Goal: Obtain resource: Obtain resource

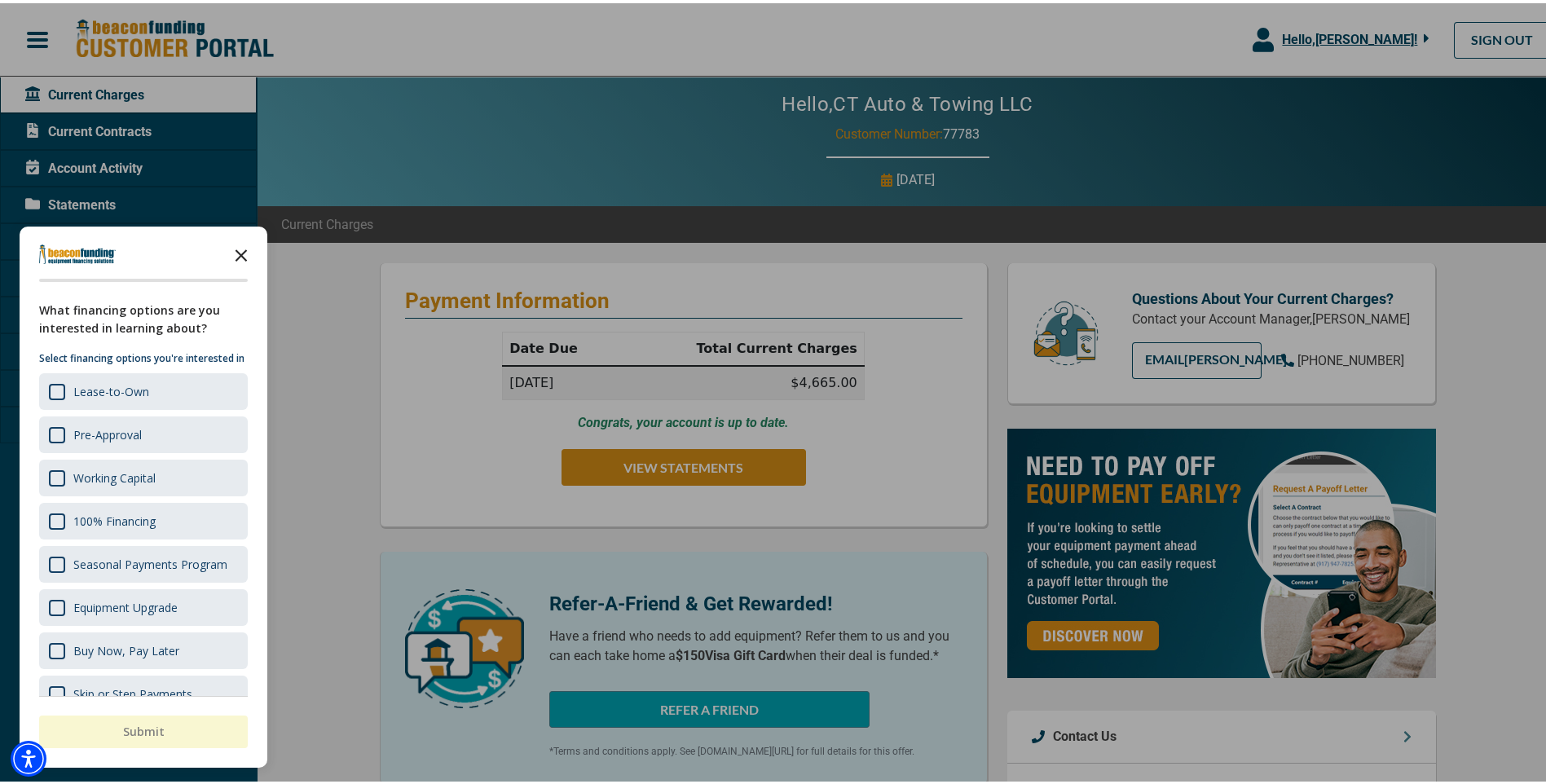
click at [241, 248] on icon "Close the survey" at bounding box center [241, 250] width 33 height 33
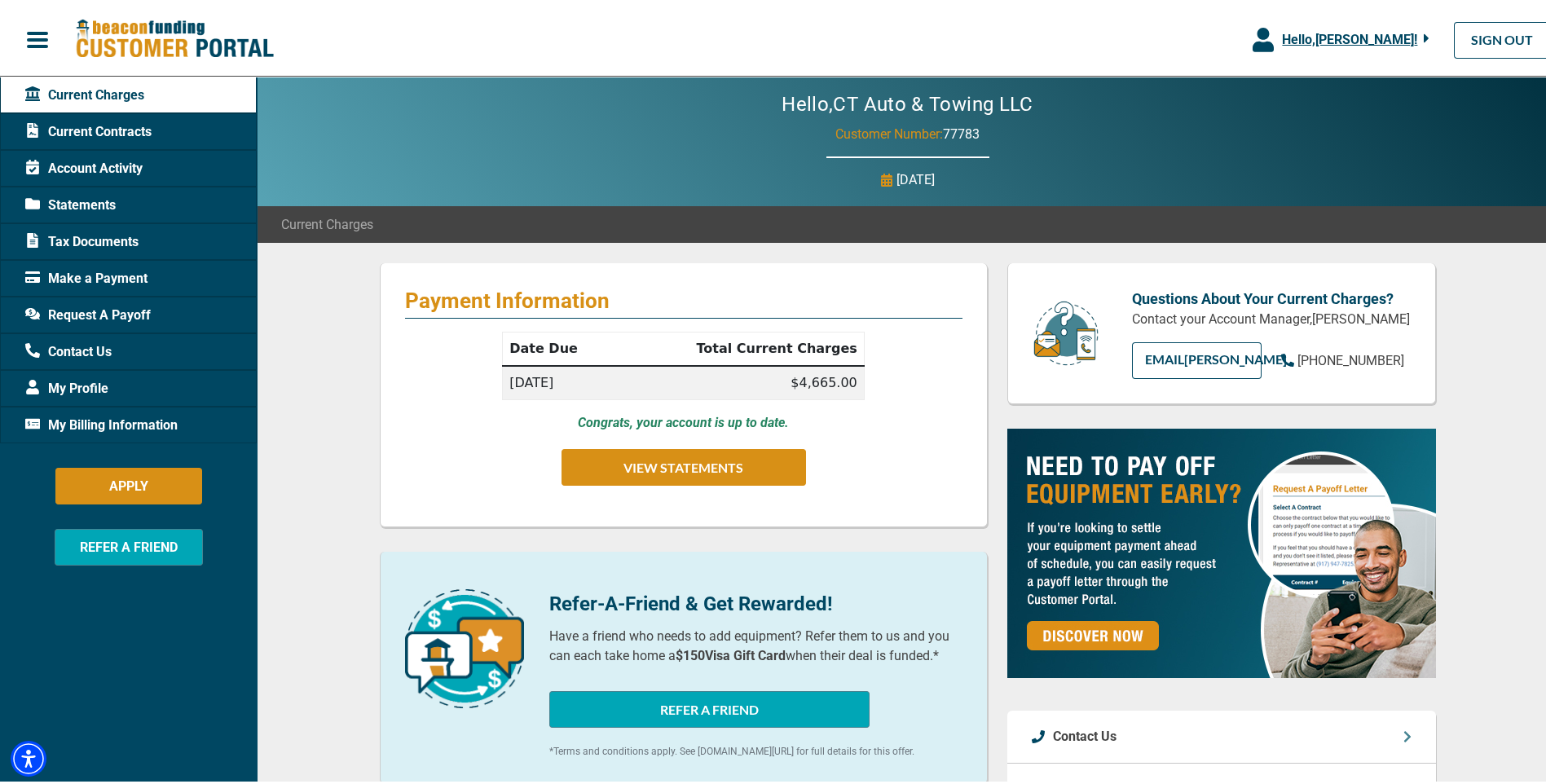
click at [108, 134] on span "Current Contracts" at bounding box center [87, 129] width 126 height 20
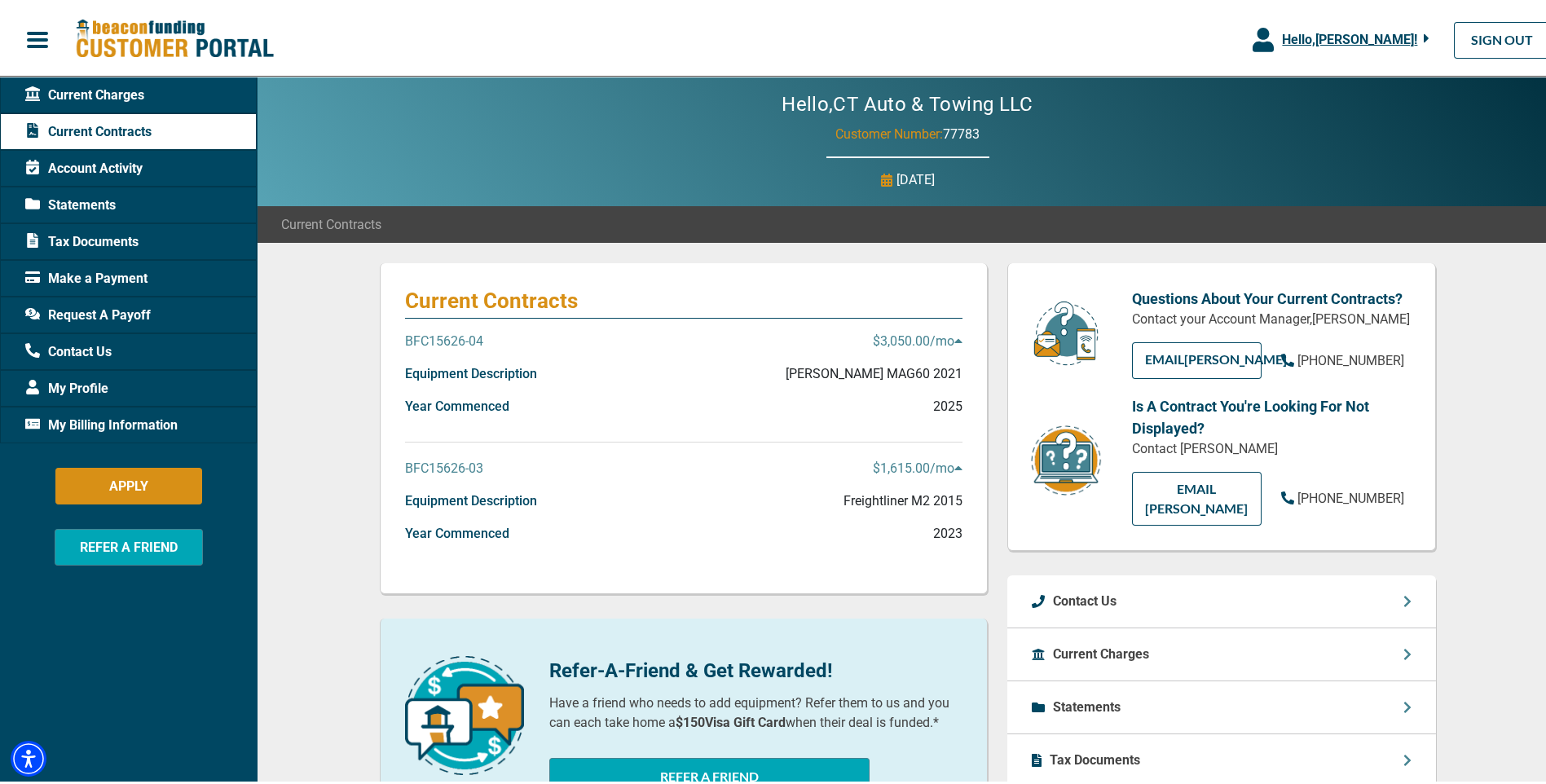
click at [424, 464] on p "BFC15626-03" at bounding box center [444, 465] width 78 height 20
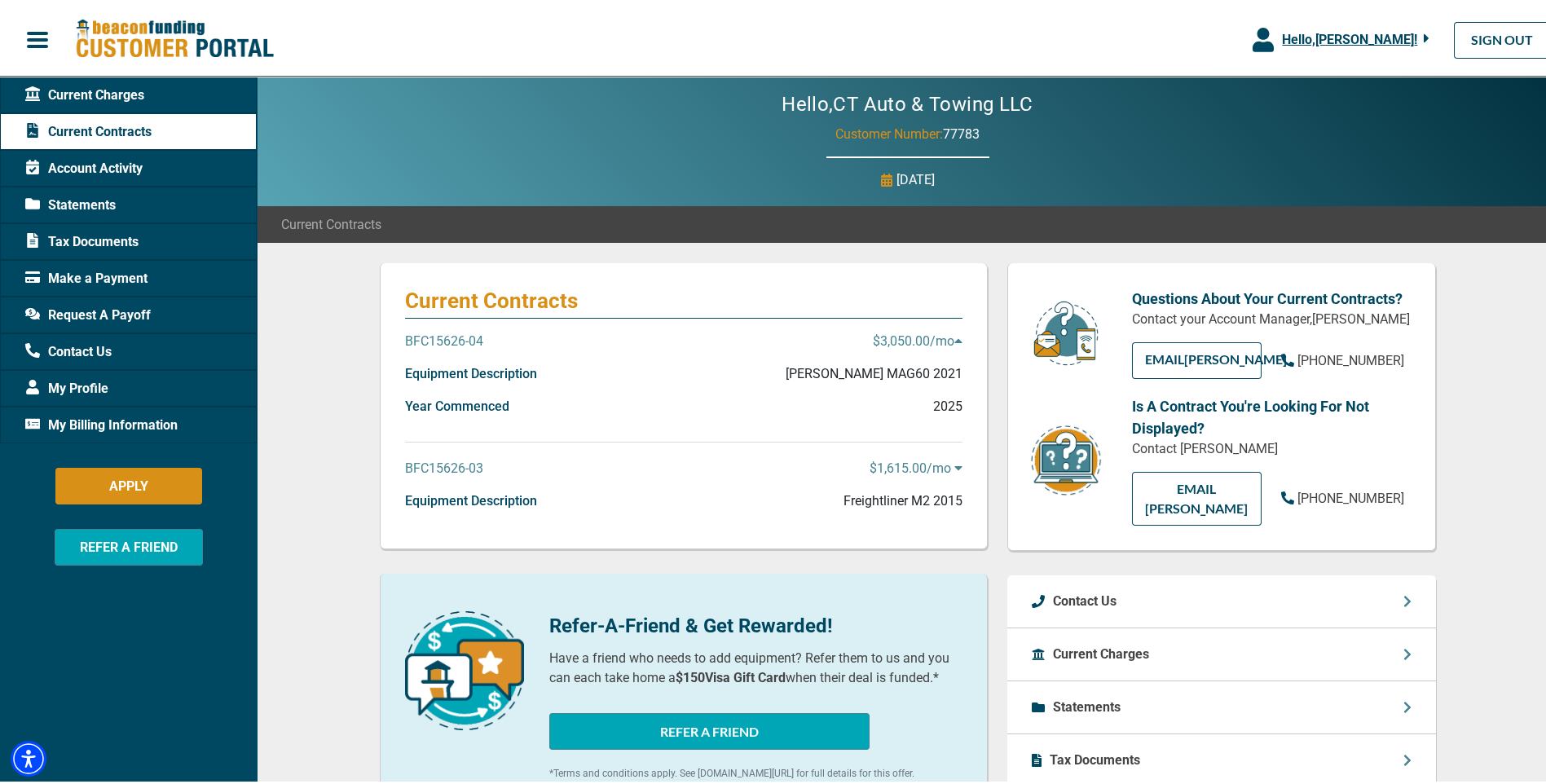
click at [947, 464] on p "$1,615.00 /mo" at bounding box center [916, 465] width 93 height 20
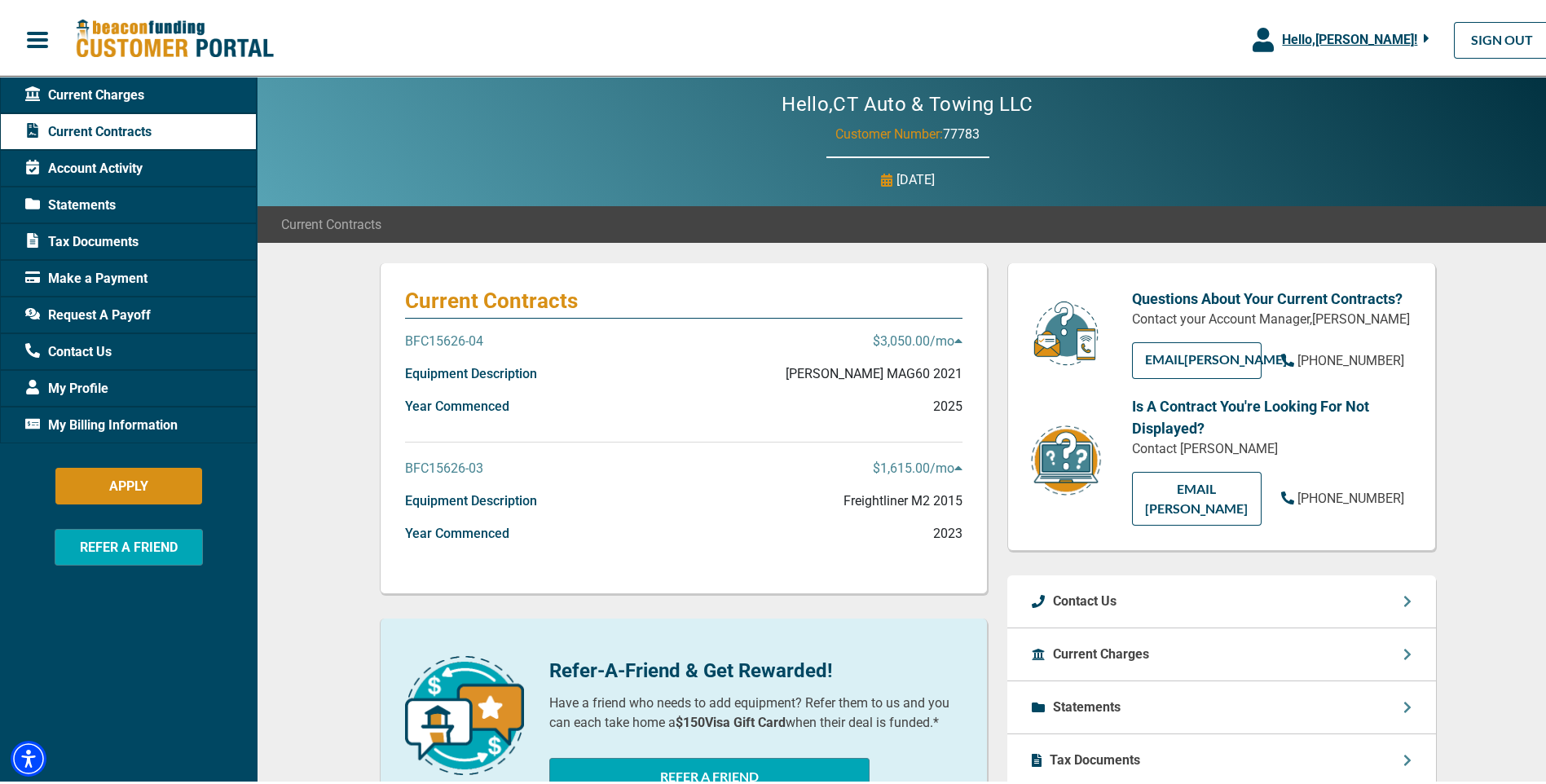
click at [858, 490] on p "Freightliner M2 2015" at bounding box center [903, 498] width 119 height 20
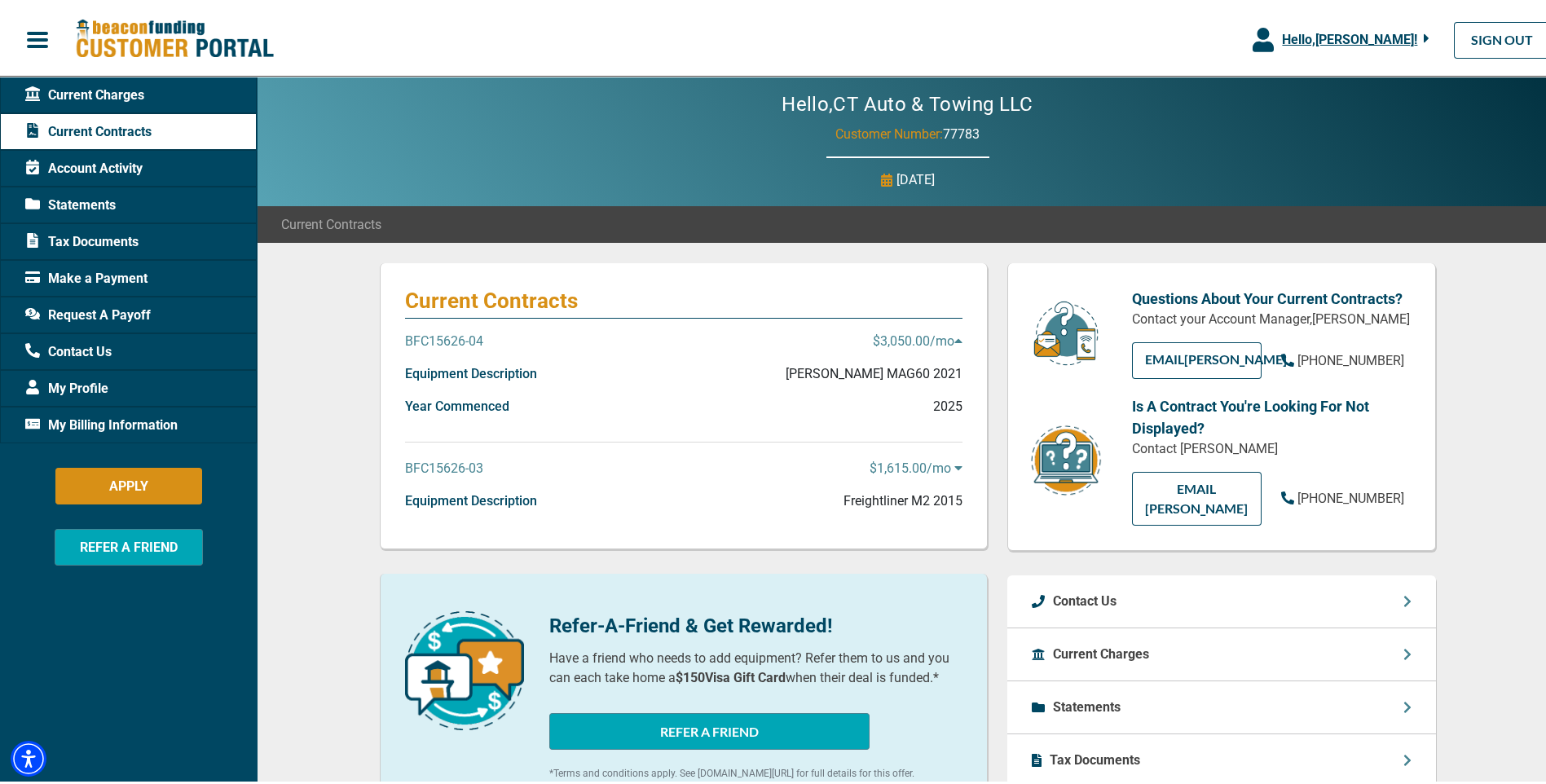
click at [47, 307] on span "Request A Payoff" at bounding box center [87, 312] width 125 height 20
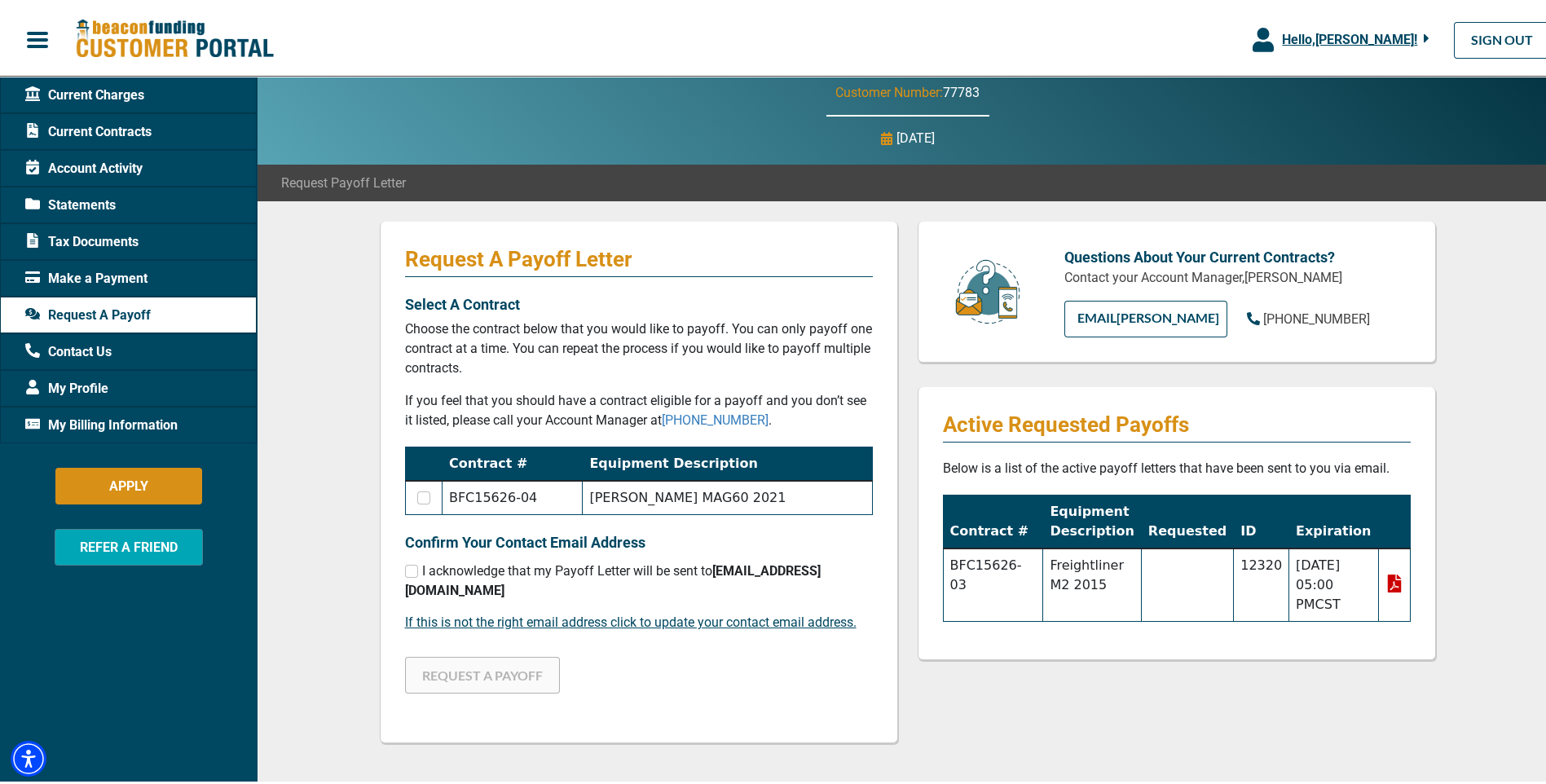
scroll to position [81, 0]
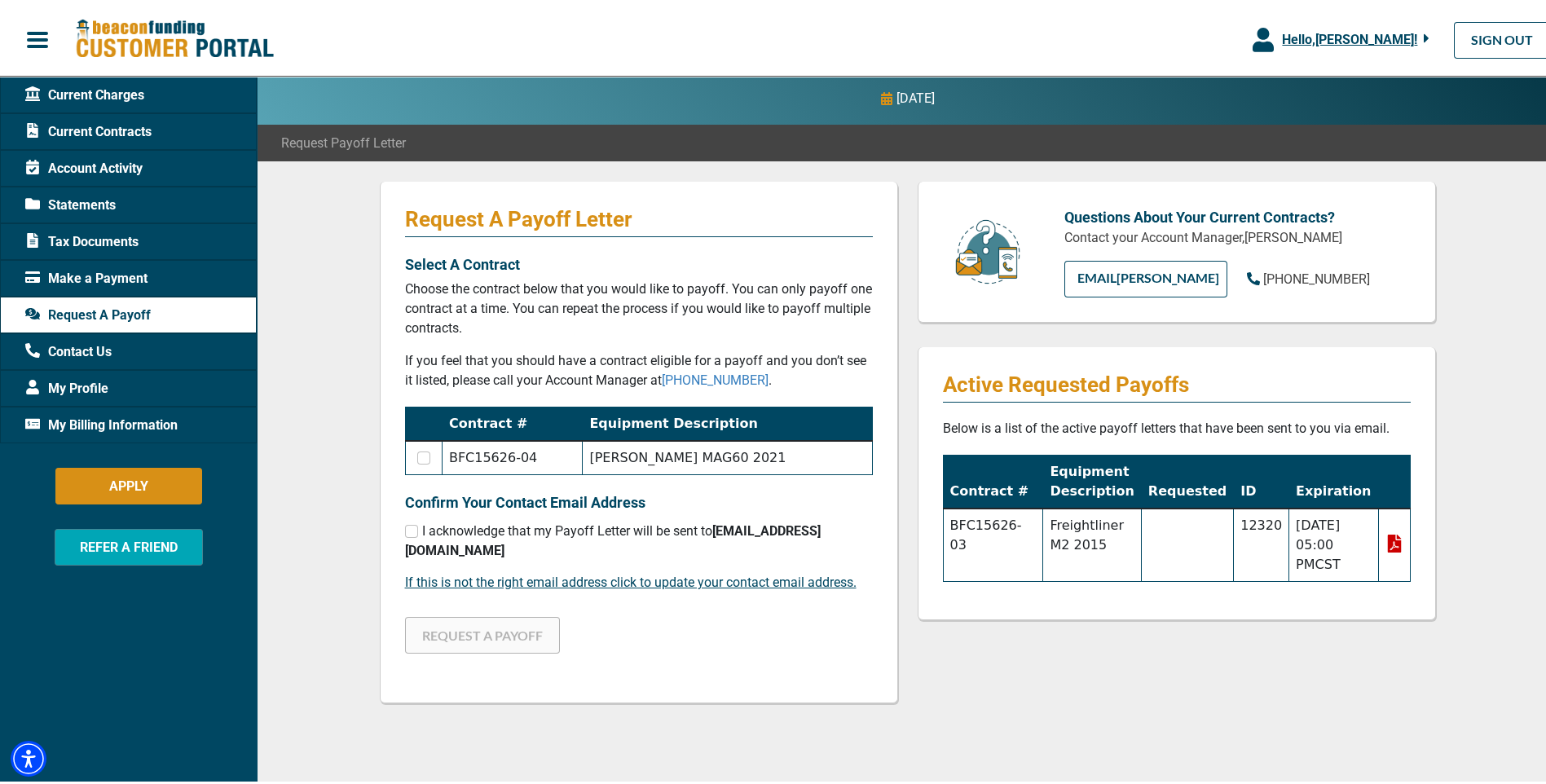
click at [1387, 540] on icon at bounding box center [1394, 540] width 14 height 18
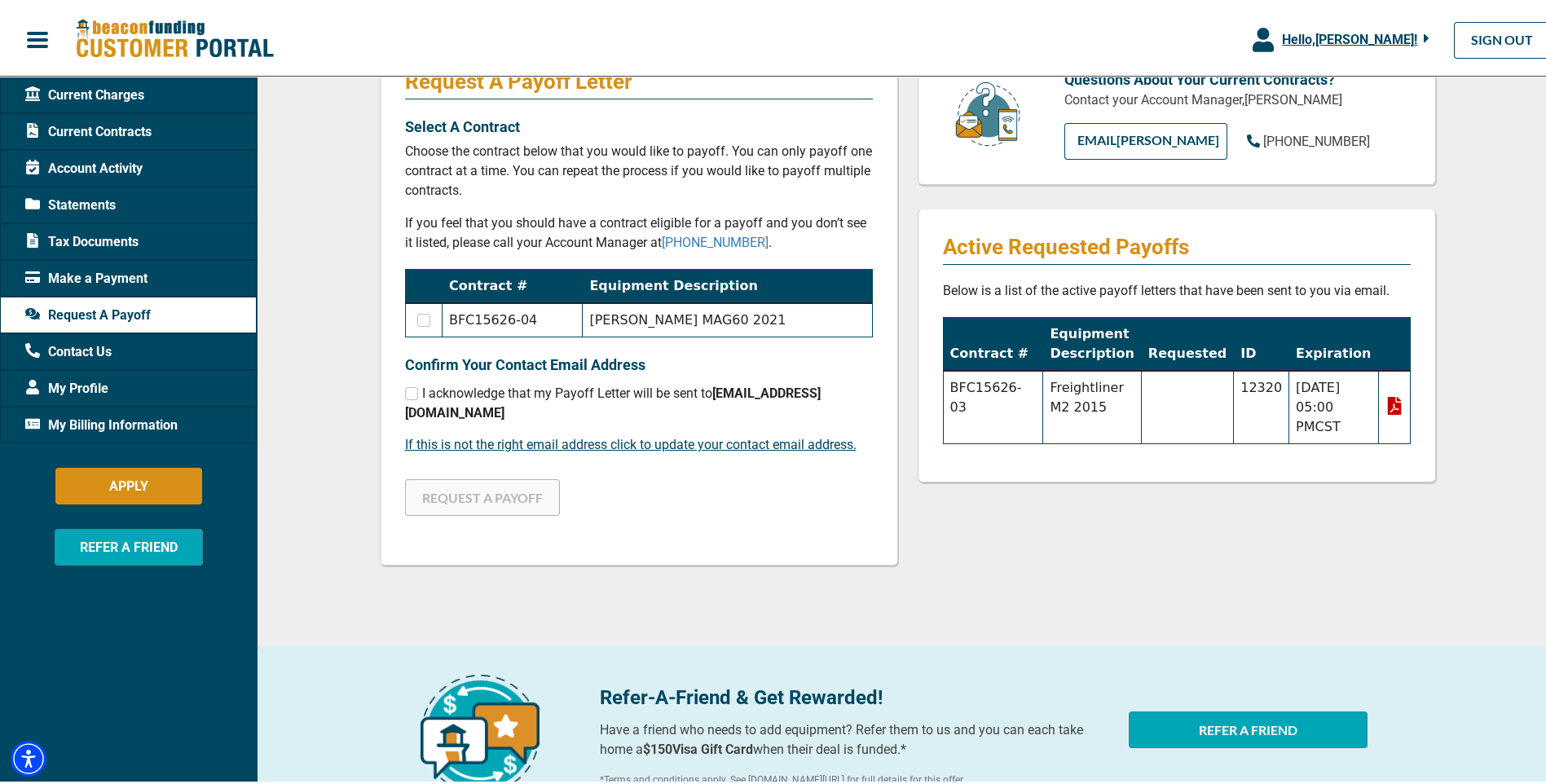
scroll to position [6, 0]
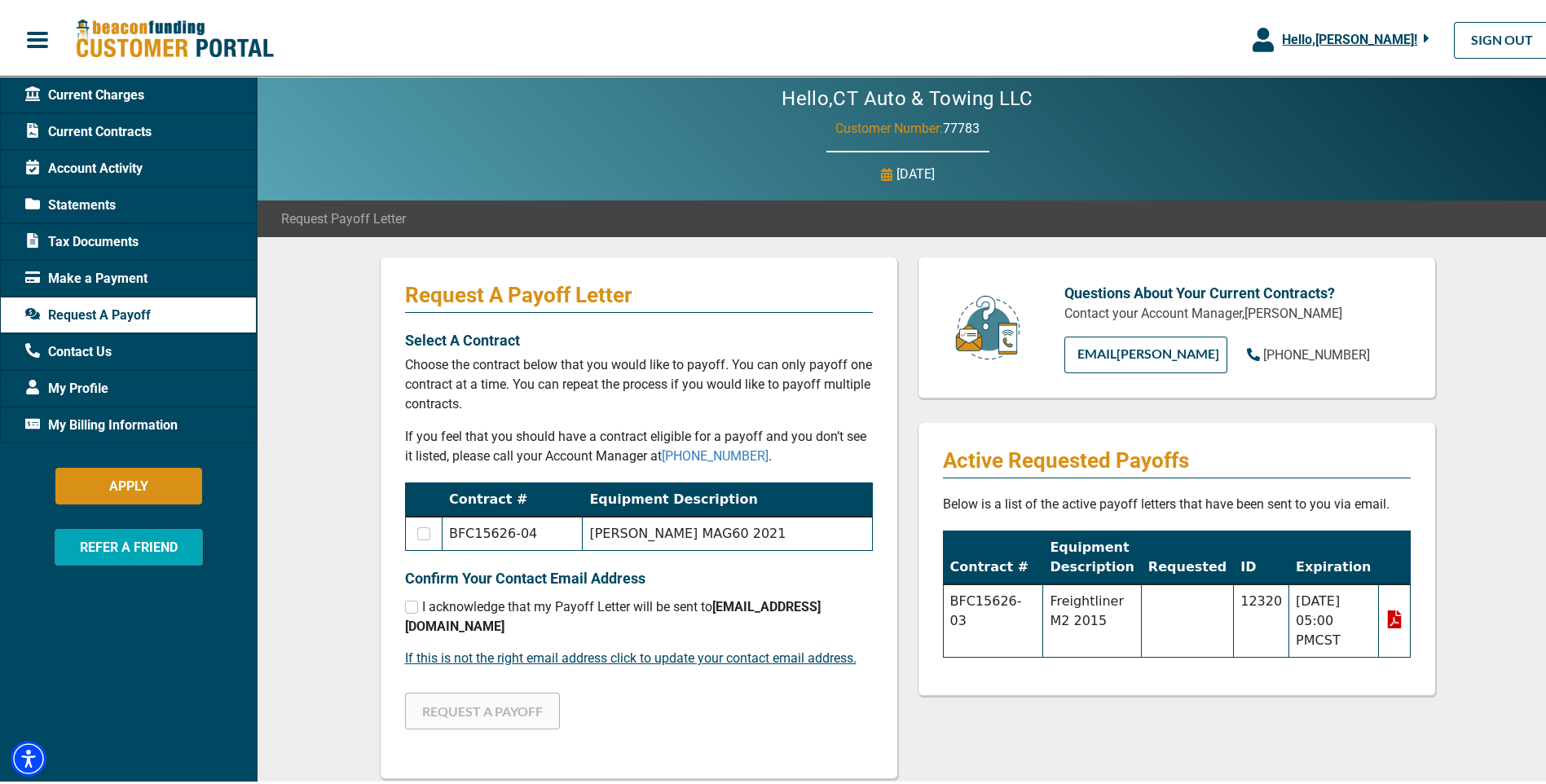
click at [88, 122] on span "Current Contracts" at bounding box center [87, 129] width 126 height 20
